Goal: Transaction & Acquisition: Purchase product/service

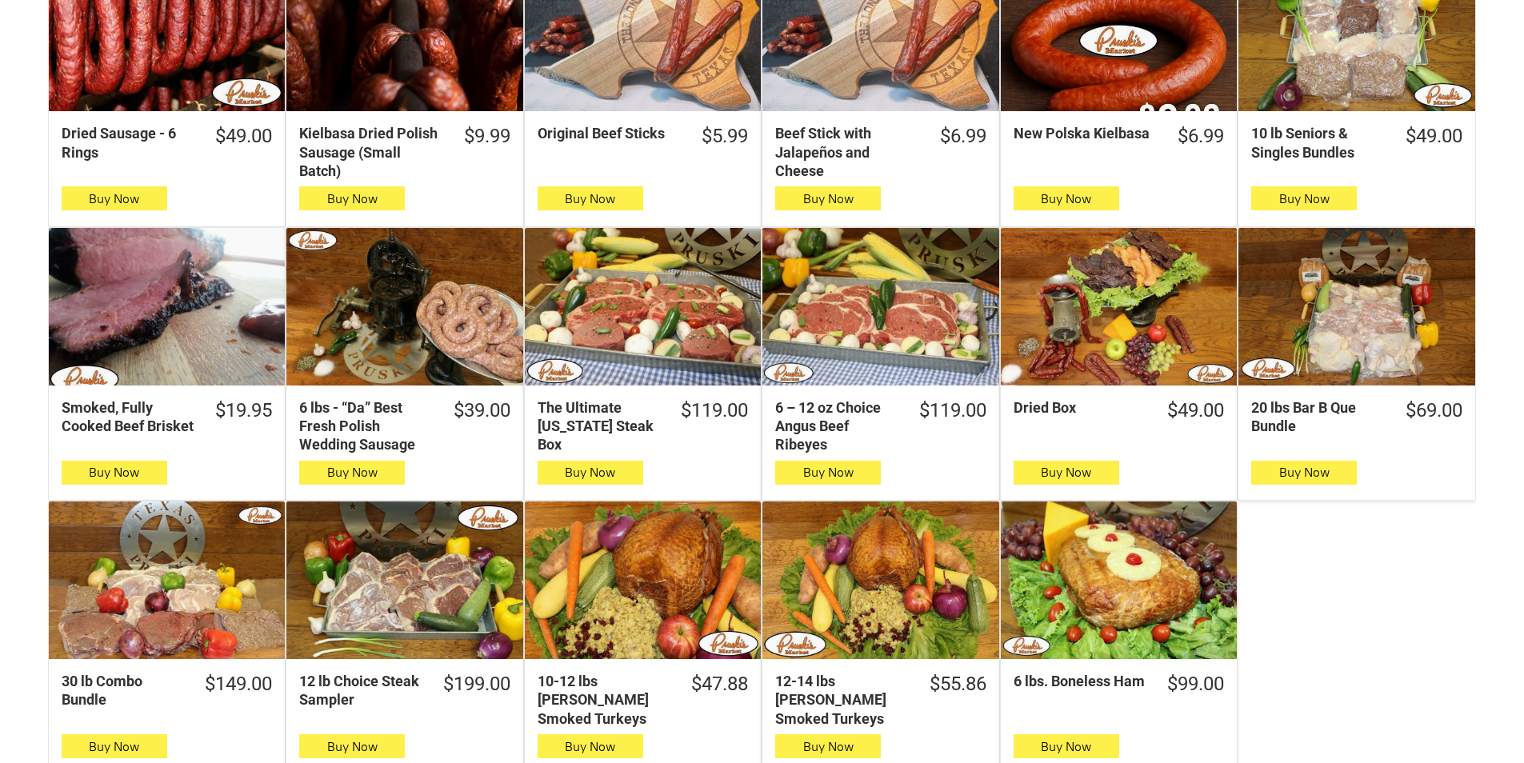
scroll to position [720, 0]
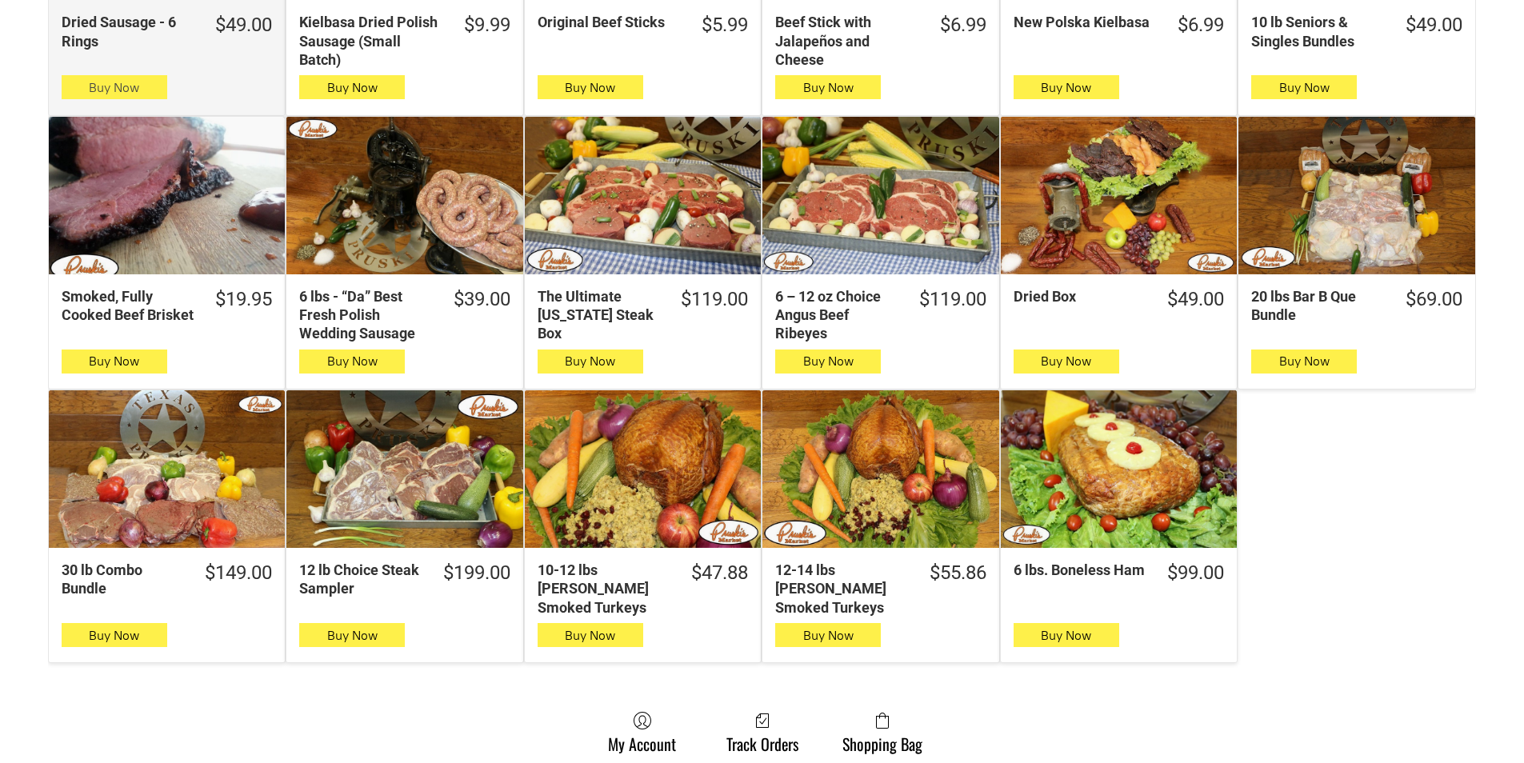
click at [121, 89] on icon "button" at bounding box center [114, 87] width 17 height 19
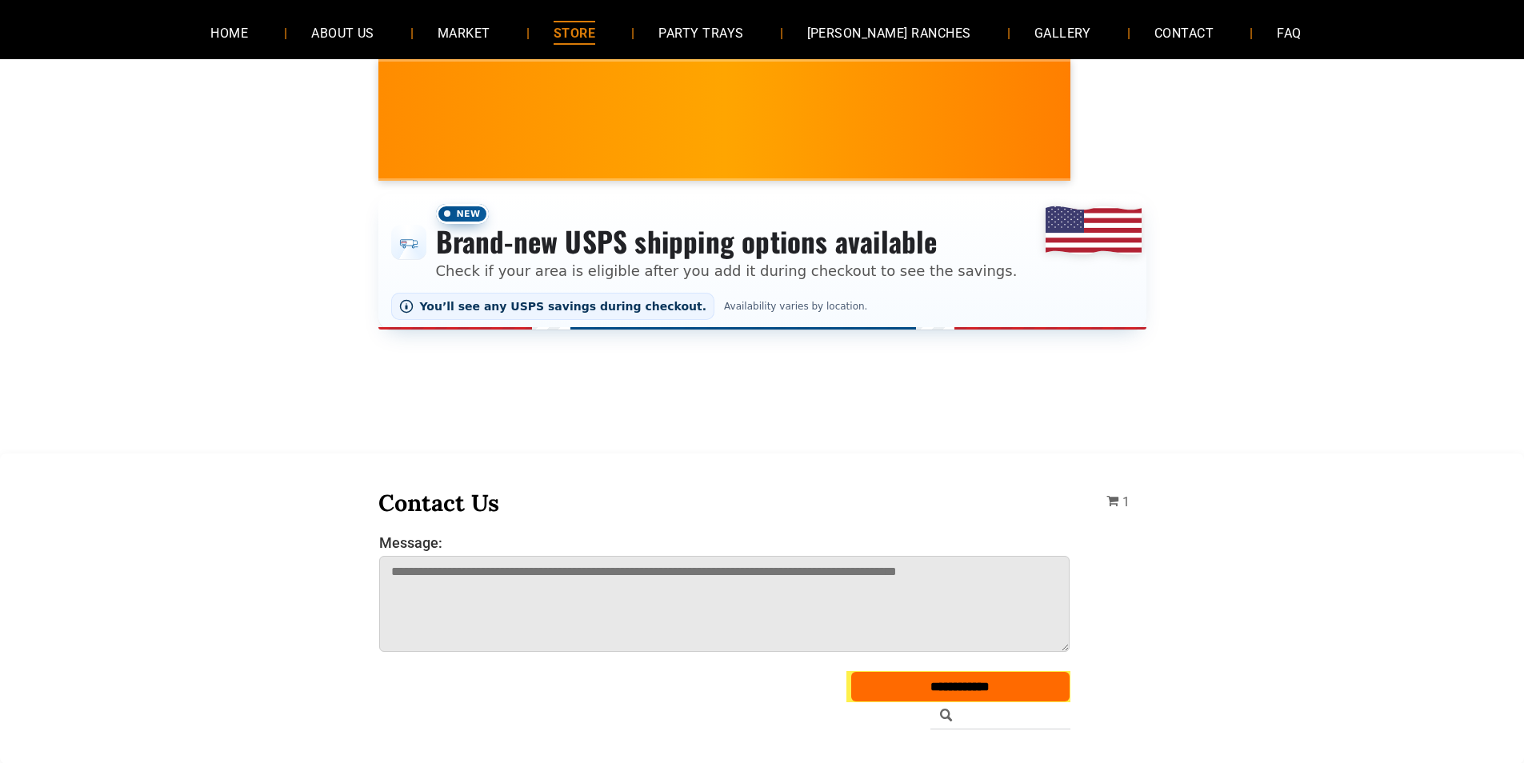
scroll to position [0, 0]
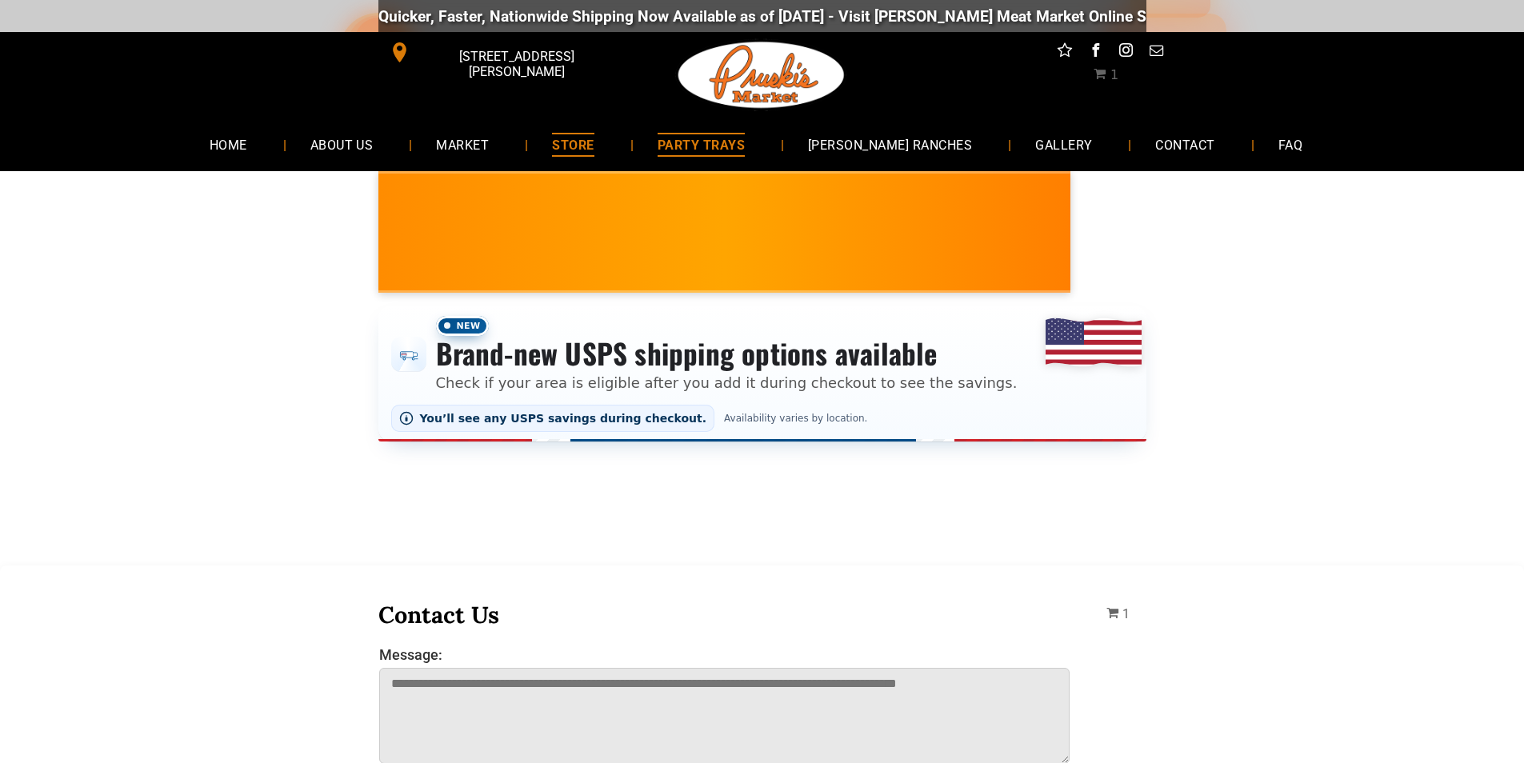
click at [683, 157] on link "PARTY TRAYS" at bounding box center [701, 144] width 135 height 42
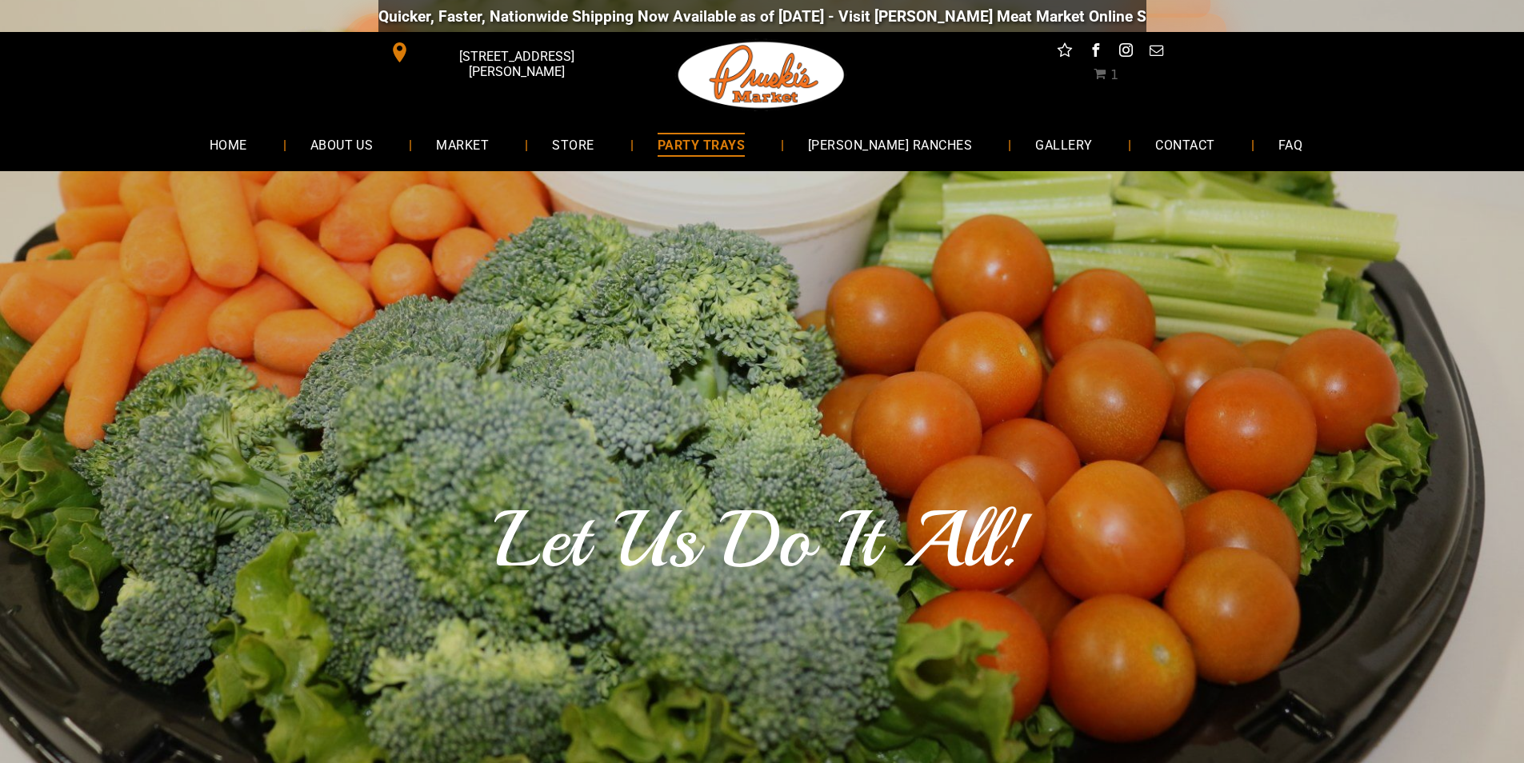
click at [1247, 18] on div "Quicker, Faster, Nationwide Shipping Now Available as of 8-19-2025 - Visit Prus…" at bounding box center [762, 16] width 1524 height 32
click at [705, 157] on link "PARTY TRAYS" at bounding box center [701, 144] width 135 height 42
click at [1056, 159] on link "GALLERY" at bounding box center [1064, 144] width 106 height 42
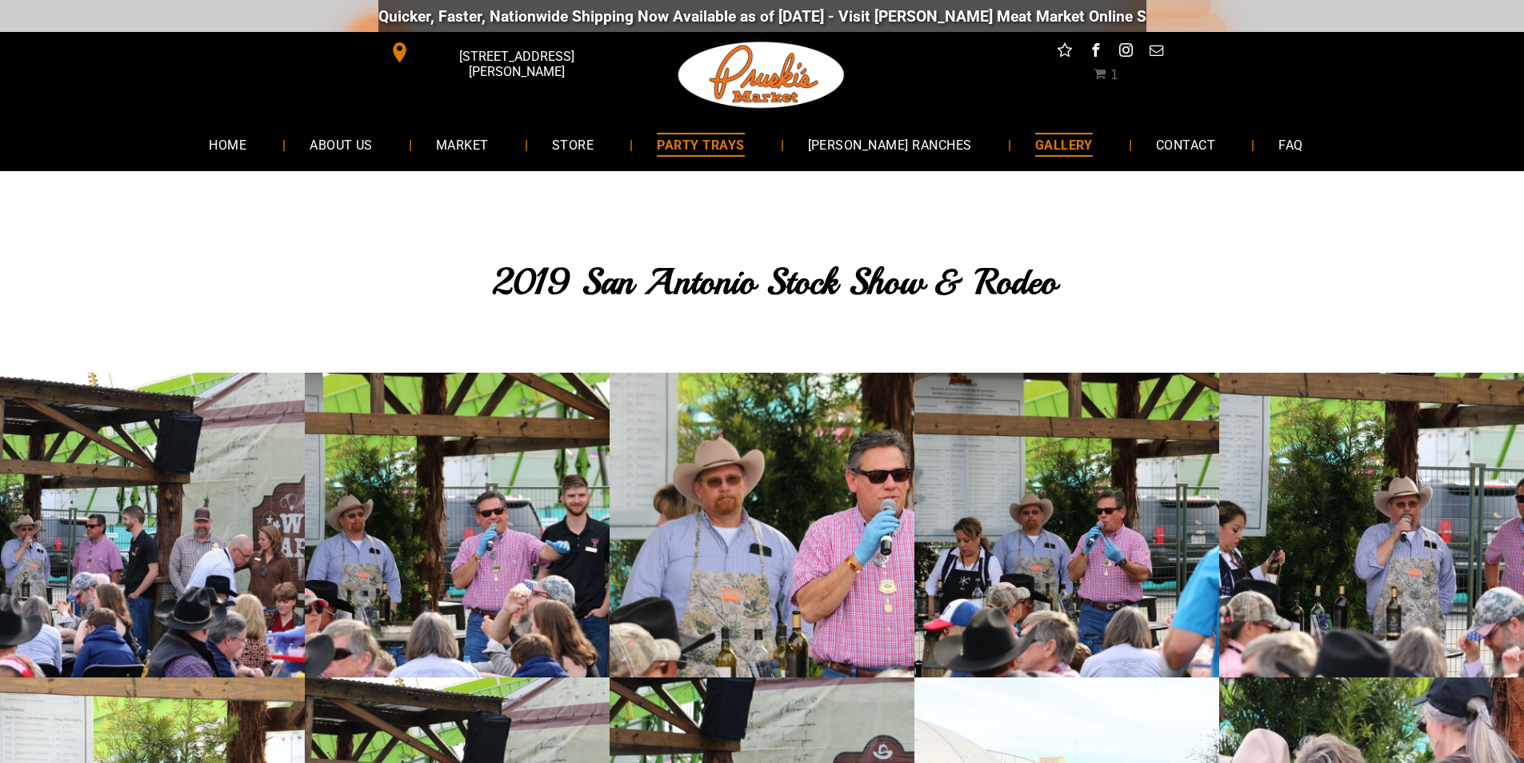
click at [723, 139] on span "PARTY TRAYS" at bounding box center [700, 144] width 87 height 23
